Goal: Information Seeking & Learning: Learn about a topic

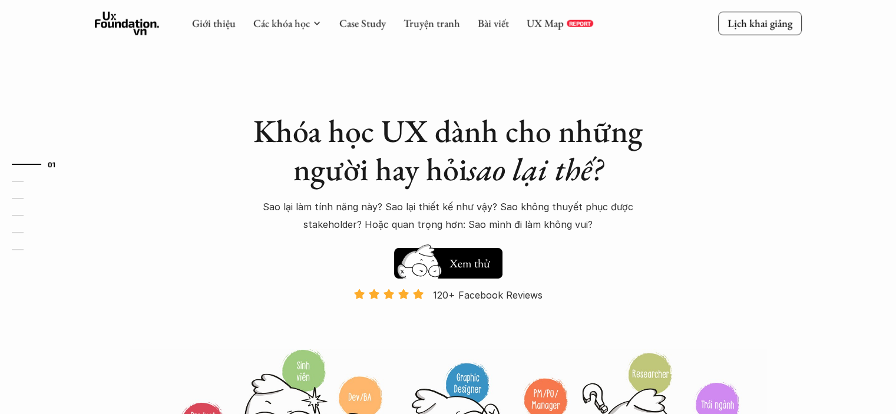
scroll to position [153, 0]
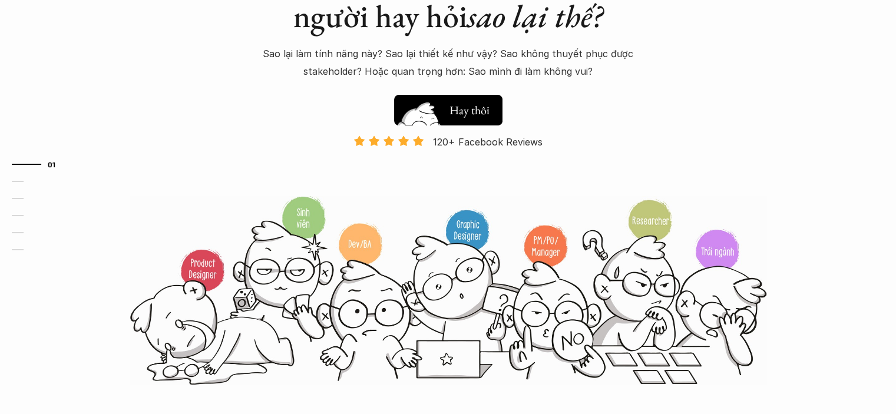
click at [457, 105] on h5 "Xem thử" at bounding box center [469, 108] width 41 height 16
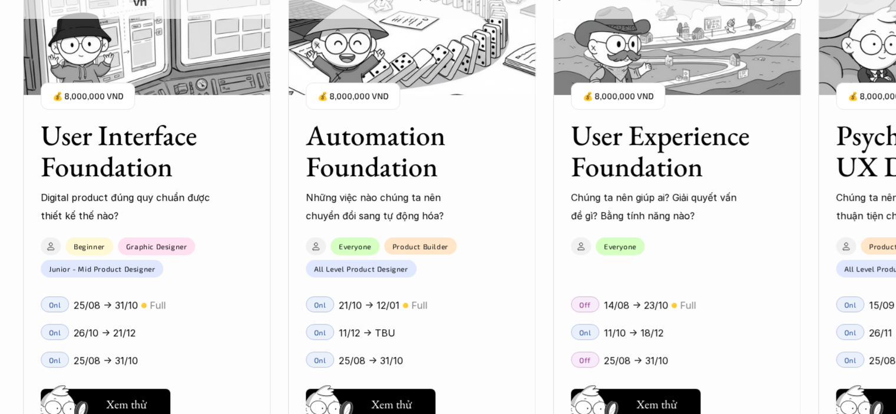
scroll to position [1146, 0]
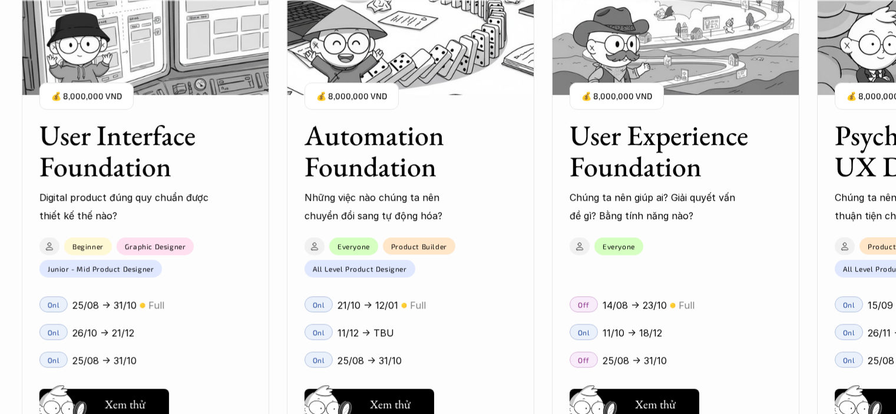
scroll to position [1145, 0]
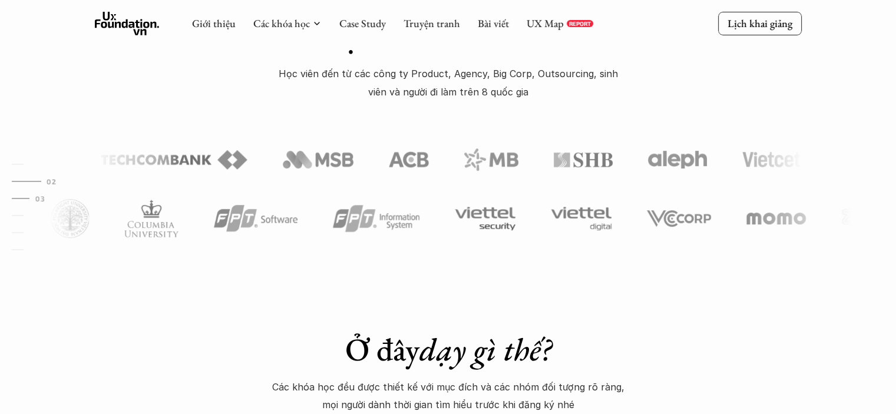
click at [19, 199] on link "03" at bounding box center [40, 198] width 56 height 14
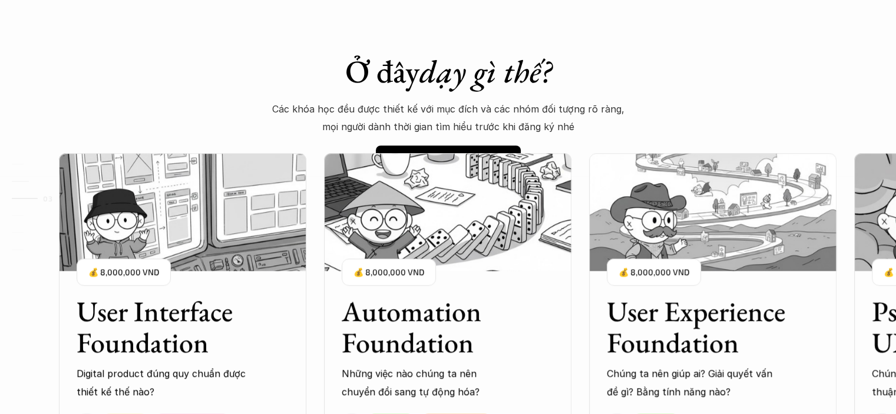
click at [19, 199] on link "03" at bounding box center [40, 198] width 56 height 14
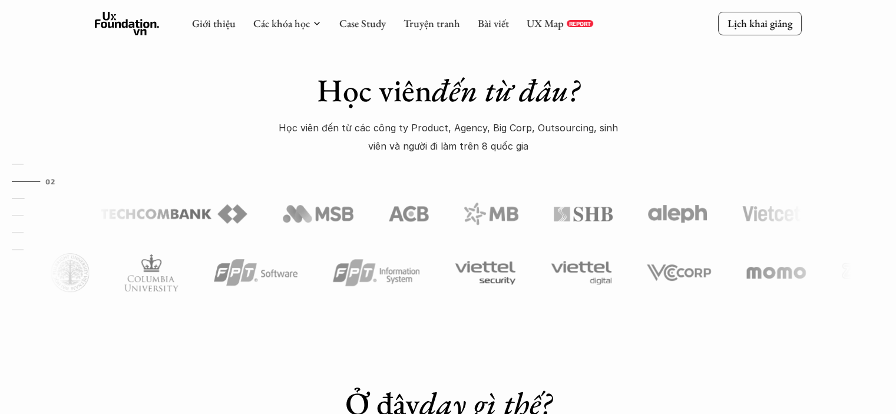
scroll to position [528, 0]
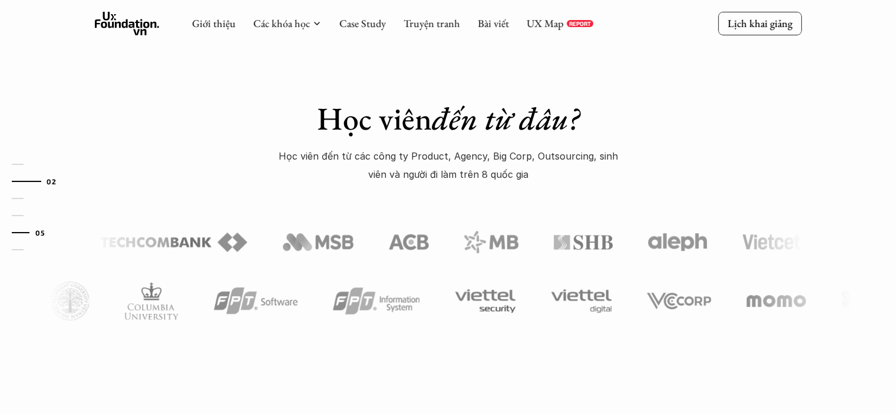
click at [24, 227] on link "05" at bounding box center [40, 233] width 56 height 14
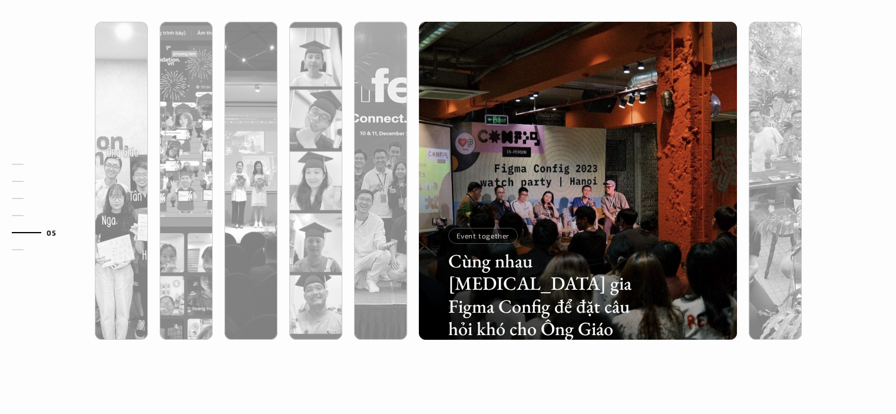
scroll to position [3719, 0]
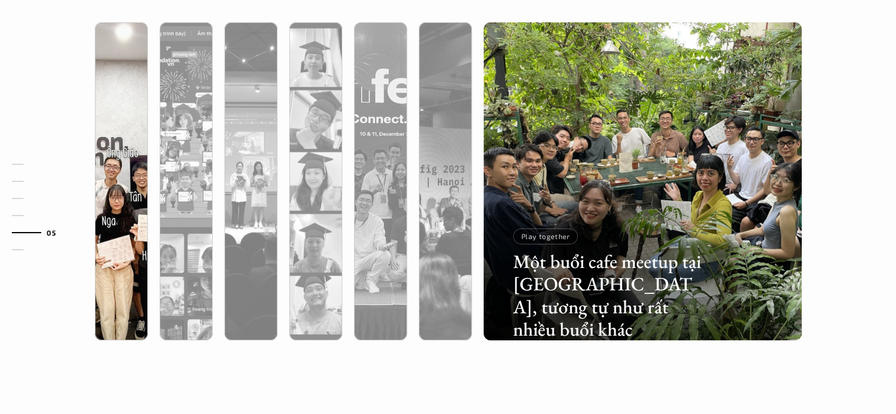
click at [137, 198] on div at bounding box center [121, 244] width 53 height 192
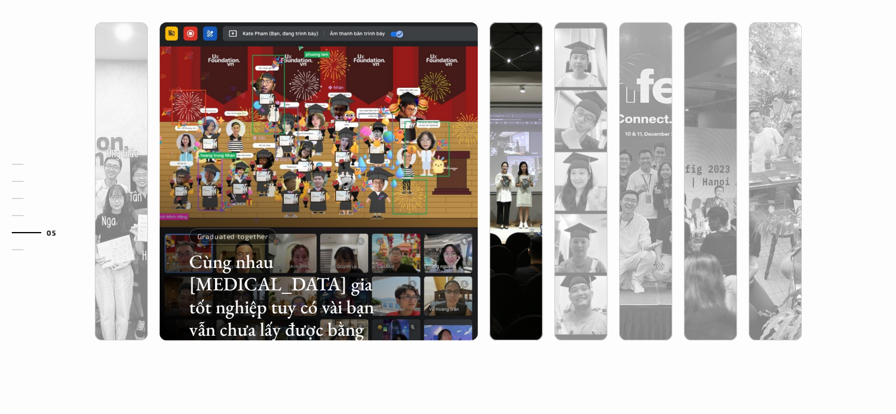
click at [507, 134] on img at bounding box center [516, 181] width 324 height 318
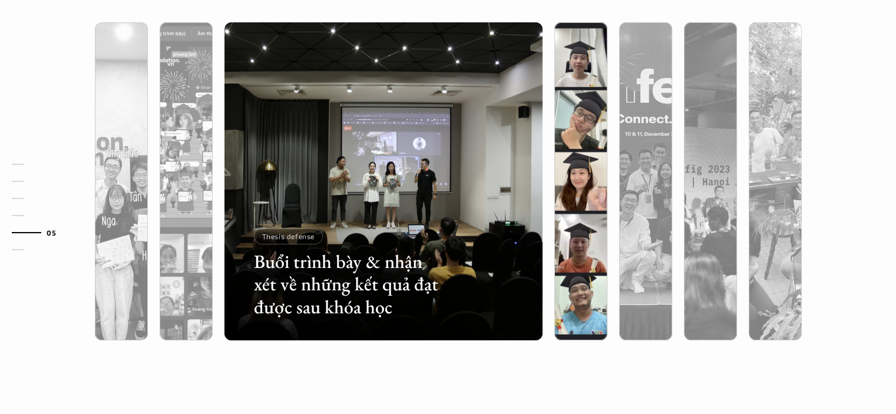
click at [570, 144] on img at bounding box center [581, 181] width 324 height 318
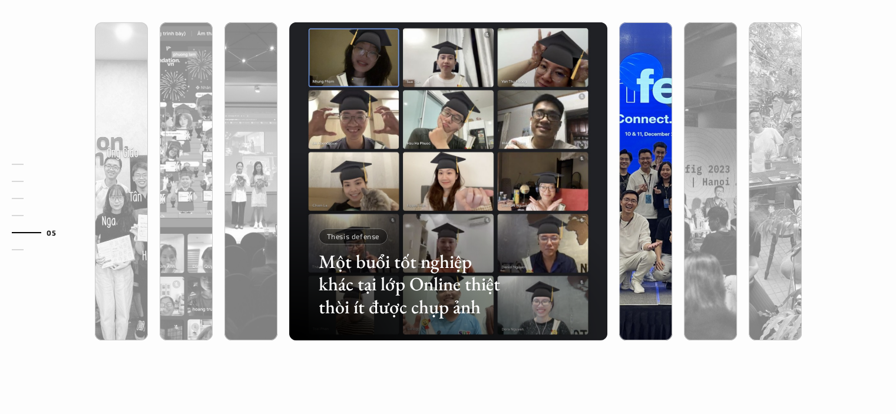
click at [647, 158] on div at bounding box center [645, 244] width 53 height 192
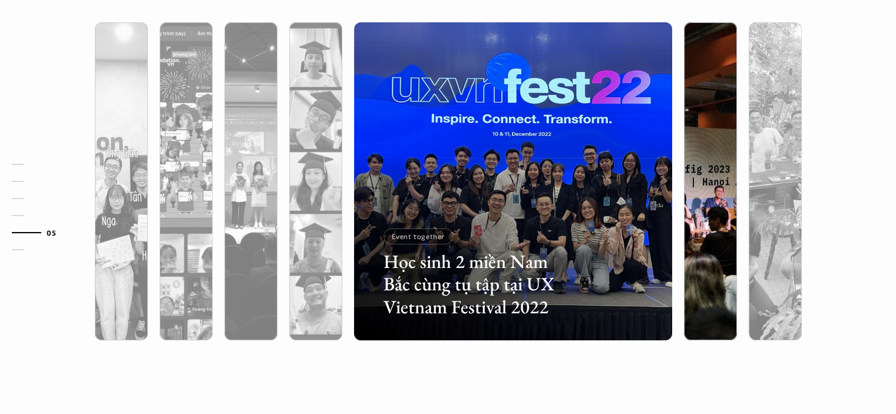
click at [695, 164] on div at bounding box center [710, 244] width 53 height 192
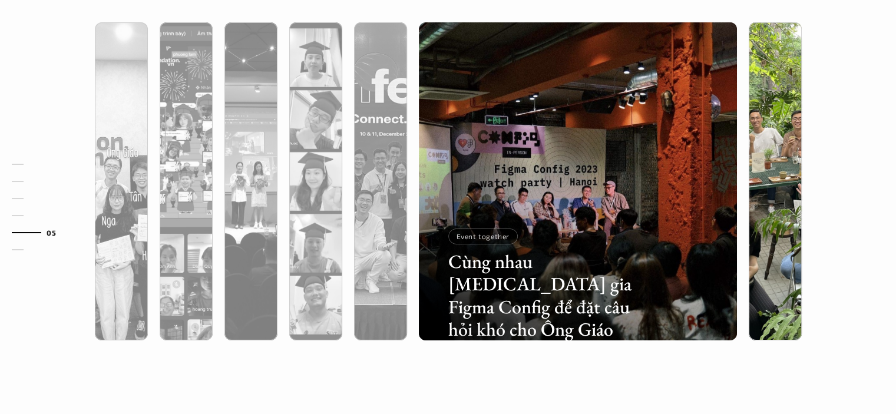
click at [761, 159] on div at bounding box center [774, 244] width 53 height 192
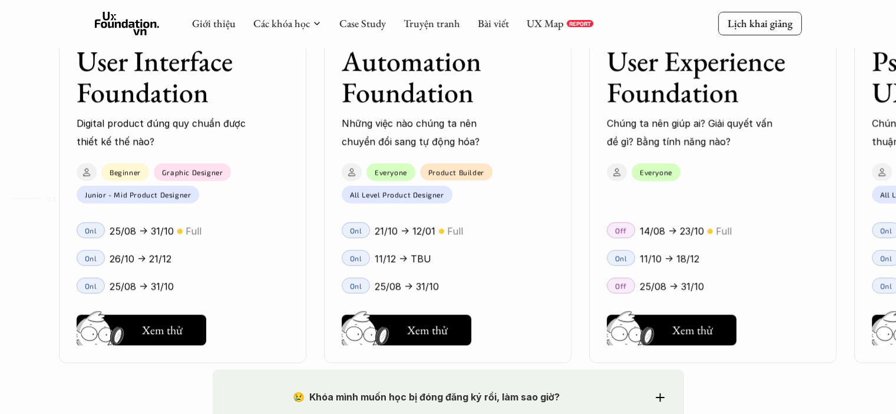
scroll to position [1715, 0]
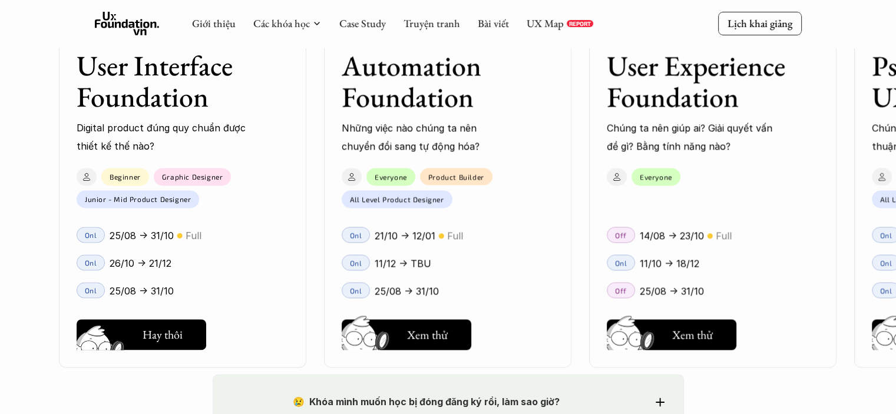
click at [148, 338] on h5 "Xem thử" at bounding box center [162, 338] width 41 height 16
click at [437, 327] on h5 "Hay thôi" at bounding box center [428, 334] width 40 height 16
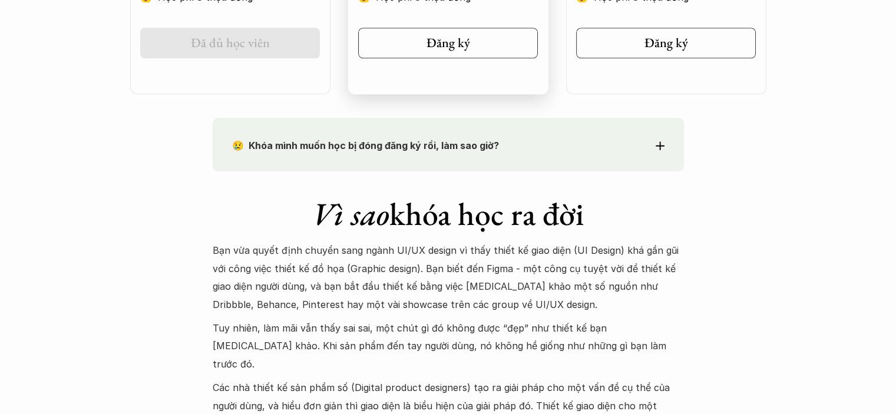
scroll to position [970, 0]
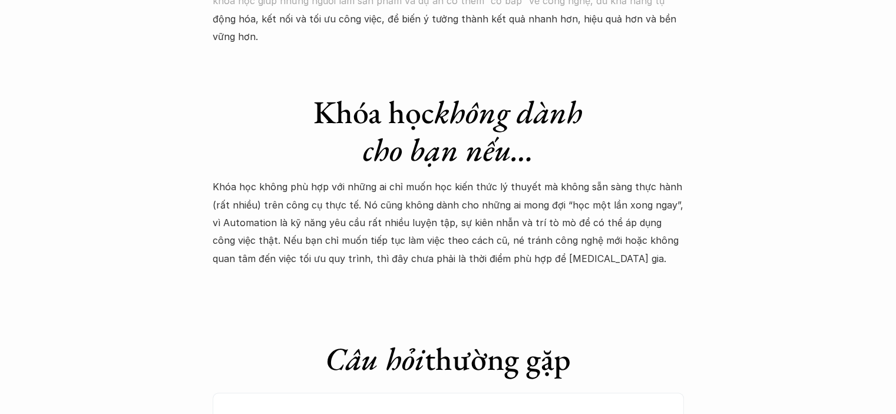
scroll to position [3573, 0]
